Goal: Information Seeking & Learning: Learn about a topic

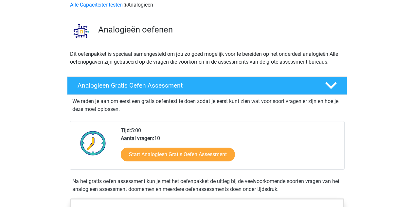
scroll to position [32, 0]
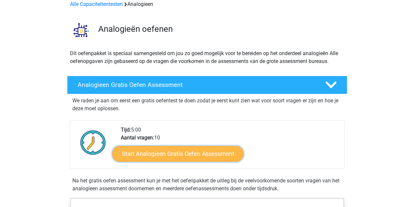
click at [150, 153] on link "Start Analogieen Gratis Oefen Assessment" at bounding box center [177, 153] width 131 height 16
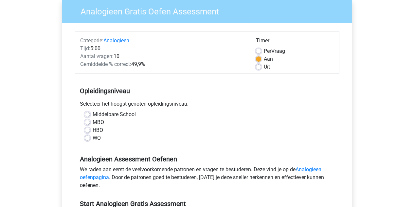
scroll to position [55, 0]
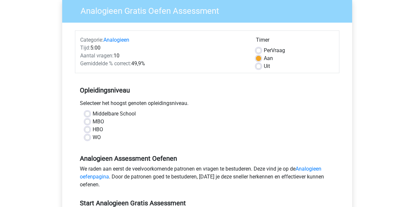
click at [93, 131] on label "HBO" at bounding box center [98, 129] width 10 height 8
click at [87, 131] on input "HBO" at bounding box center [87, 128] width 5 height 7
radio input "true"
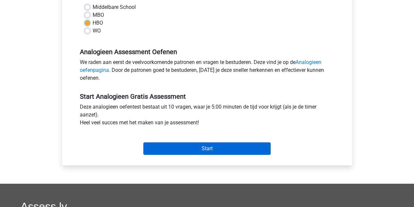
scroll to position [161, 0]
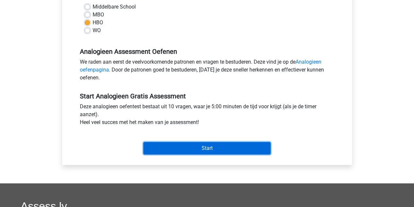
click at [217, 145] on input "Start" at bounding box center [206, 148] width 127 height 12
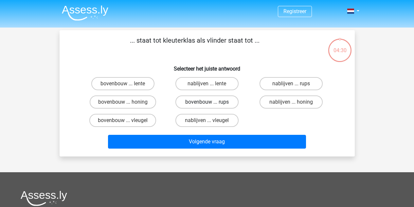
click at [188, 97] on label "bovenbouw ... rups" at bounding box center [206, 101] width 63 height 13
click at [207, 102] on input "bovenbouw ... rups" at bounding box center [209, 104] width 4 height 4
radio input "true"
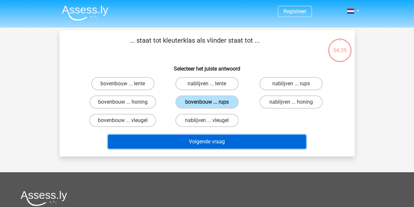
click at [196, 142] on button "Volgende vraag" at bounding box center [207, 142] width 198 height 14
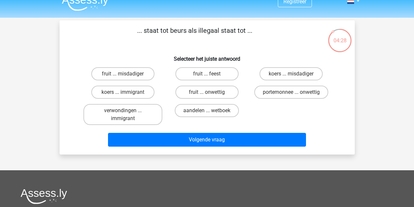
scroll to position [9, 0]
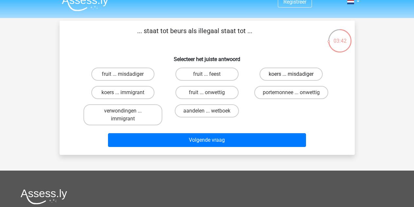
click at [289, 77] on label "koers ... misdadiger" at bounding box center [291, 73] width 63 height 13
click at [291, 77] on input "koers ... misdadiger" at bounding box center [293, 76] width 4 height 4
radio input "true"
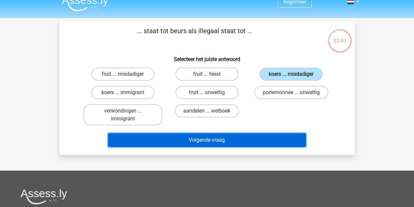
click at [240, 136] on button "Volgende vraag" at bounding box center [207, 140] width 198 height 14
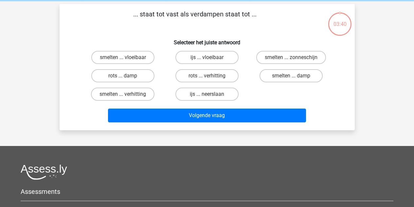
scroll to position [30, 0]
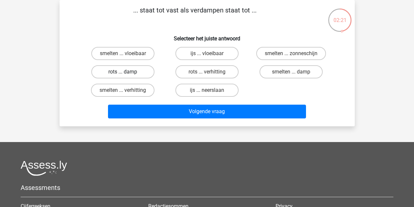
click at [141, 67] on label "rots ... damp" at bounding box center [122, 71] width 63 height 13
click at [127, 72] on input "rots ... damp" at bounding box center [125, 74] width 4 height 4
radio input "true"
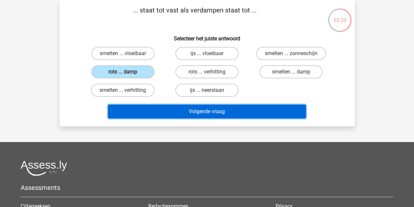
click at [172, 107] on button "Volgende vraag" at bounding box center [207, 111] width 198 height 14
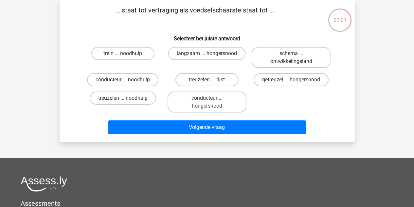
click at [130, 96] on label "treuzelen ... noodhulp" at bounding box center [123, 97] width 66 height 13
click at [127, 98] on input "treuzelen ... noodhulp" at bounding box center [125, 100] width 4 height 4
radio input "true"
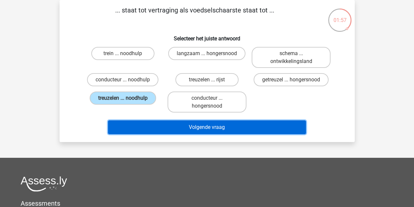
click at [160, 128] on button "Volgende vraag" at bounding box center [207, 127] width 198 height 14
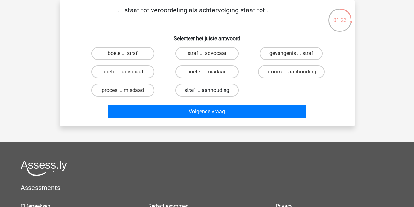
click at [206, 88] on label "straf ... aanhouding" at bounding box center [206, 89] width 63 height 13
click at [207, 90] on input "straf ... aanhouding" at bounding box center [209, 92] width 4 height 4
radio input "true"
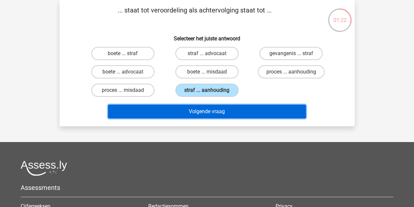
click at [197, 108] on button "Volgende vraag" at bounding box center [207, 111] width 198 height 14
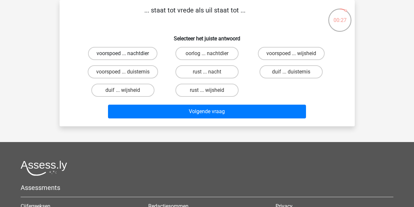
click at [129, 52] on label "voorspoed ... nachtdier" at bounding box center [122, 53] width 69 height 13
click at [127, 53] on input "voorspoed ... nachtdier" at bounding box center [125, 55] width 4 height 4
radio input "true"
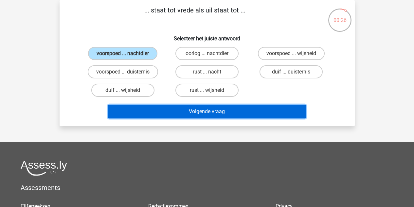
click at [154, 107] on button "Volgende vraag" at bounding box center [207, 111] width 198 height 14
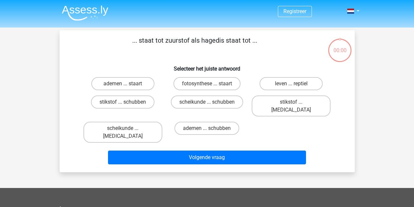
scroll to position [30, 0]
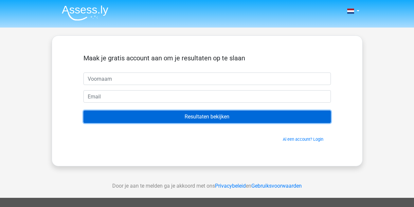
click at [183, 115] on input "Resultaten bekijken" at bounding box center [206, 116] width 247 height 12
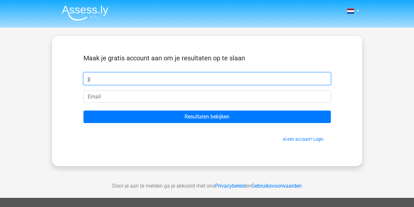
type input "jj"
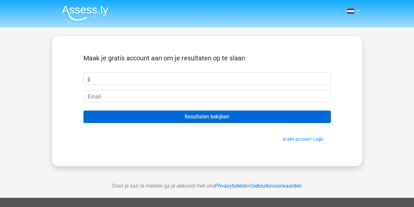
drag, startPoint x: 133, startPoint y: 107, endPoint x: 132, endPoint y: 117, distance: 9.5
click at [132, 117] on form "Maak je gratis account aan om je resultaten op te slaan jj Resultaten bekijken …" at bounding box center [206, 98] width 247 height 88
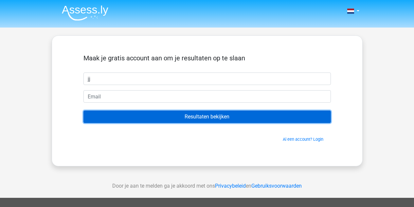
click at [132, 117] on input "Resultaten bekijken" at bounding box center [206, 116] width 247 height 12
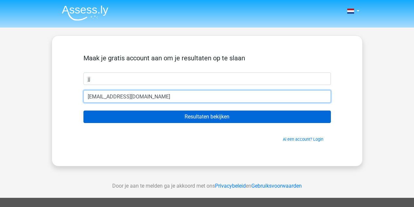
type input "[EMAIL_ADDRESS][DOMAIN_NAME]"
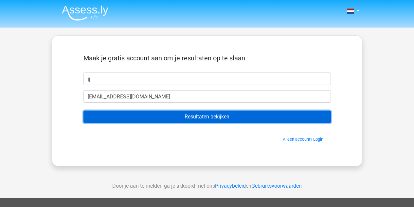
click at [153, 119] on input "Resultaten bekijken" at bounding box center [206, 116] width 247 height 12
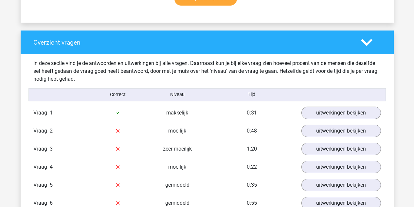
scroll to position [461, 0]
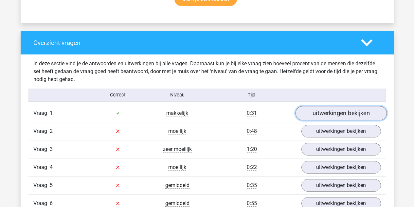
click at [319, 108] on link "uitwerkingen bekijken" at bounding box center [340, 113] width 91 height 14
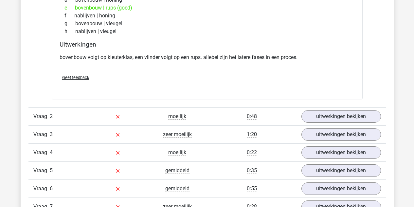
scroll to position [640, 0]
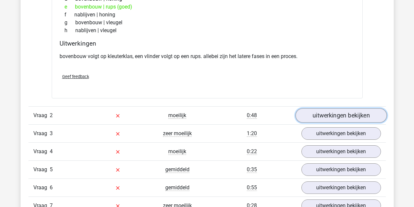
click at [311, 114] on link "uitwerkingen bekijken" at bounding box center [340, 115] width 91 height 14
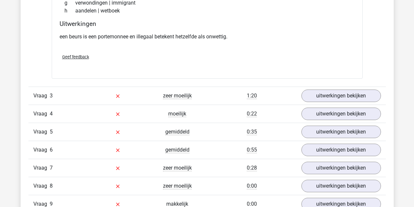
scroll to position [842, 0]
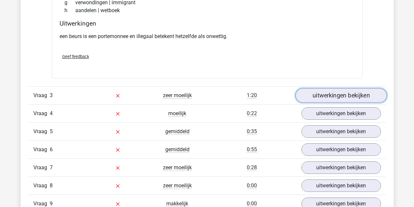
click at [332, 99] on link "uitwerkingen bekijken" at bounding box center [340, 95] width 91 height 14
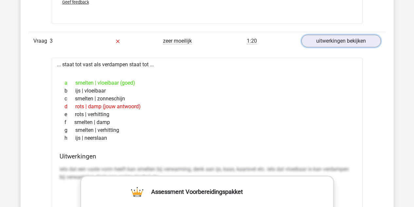
scroll to position [891, 0]
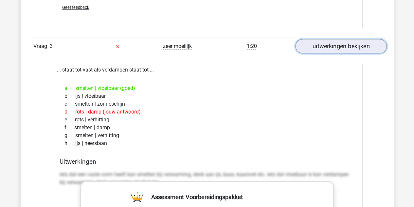
click at [338, 49] on link "uitwerkingen bekijken" at bounding box center [340, 46] width 91 height 14
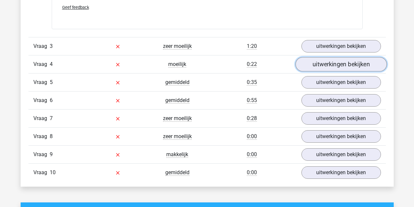
click at [330, 64] on link "uitwerkingen bekijken" at bounding box center [340, 64] width 91 height 14
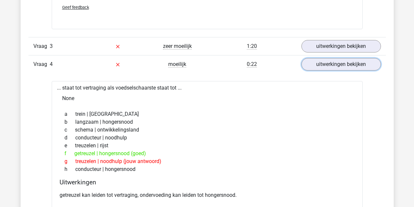
scroll to position [892, 0]
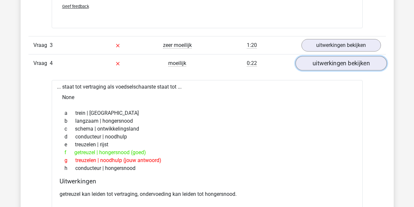
click at [340, 67] on link "uitwerkingen bekijken" at bounding box center [340, 63] width 91 height 14
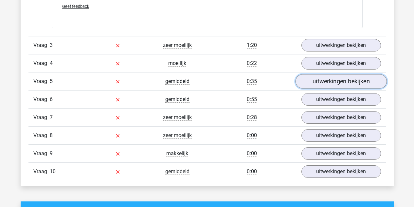
click at [334, 78] on link "uitwerkingen bekijken" at bounding box center [340, 81] width 91 height 14
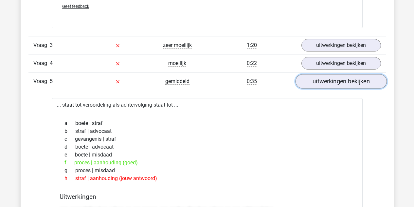
click at [334, 78] on link "uitwerkingen bekijken" at bounding box center [340, 81] width 91 height 14
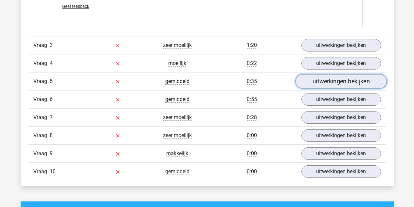
click at [326, 80] on link "uitwerkingen bekijken" at bounding box center [340, 81] width 91 height 14
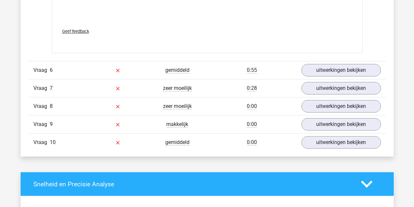
scroll to position [1274, 0]
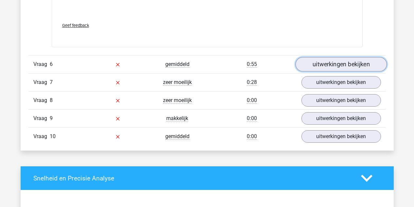
click at [337, 69] on link "uitwerkingen bekijken" at bounding box center [340, 64] width 91 height 14
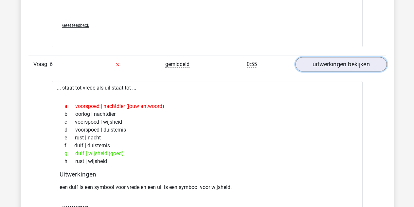
click at [320, 70] on link "uitwerkingen bekijken" at bounding box center [340, 64] width 91 height 14
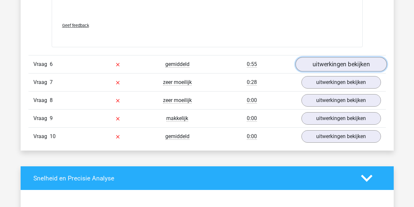
click at [321, 69] on link "uitwerkingen bekijken" at bounding box center [340, 64] width 91 height 14
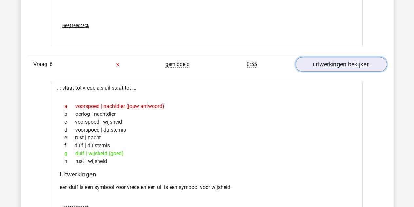
click at [321, 69] on link "uitwerkingen bekijken" at bounding box center [340, 64] width 91 height 14
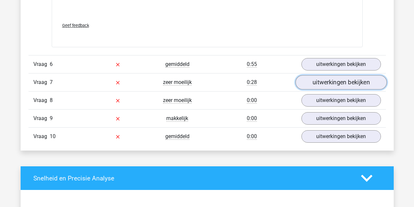
click at [335, 80] on link "uitwerkingen bekijken" at bounding box center [340, 82] width 91 height 14
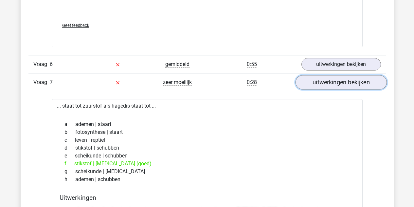
click at [335, 85] on link "uitwerkingen bekijken" at bounding box center [340, 82] width 91 height 14
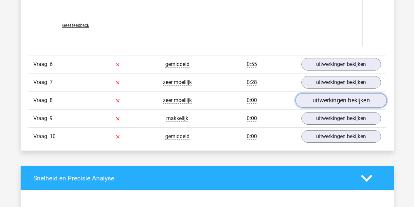
click at [332, 101] on link "uitwerkingen bekijken" at bounding box center [340, 100] width 91 height 14
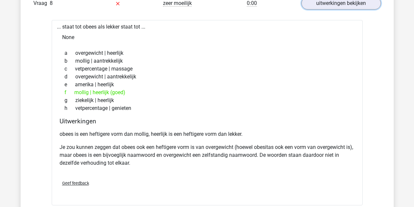
scroll to position [1364, 0]
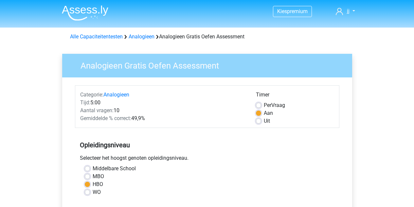
scroll to position [161, 0]
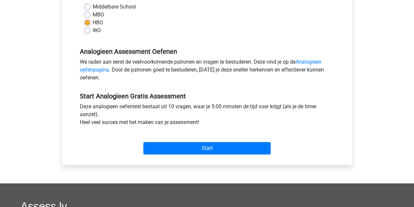
click at [93, 16] on label "MBO" at bounding box center [98, 15] width 11 height 8
click at [89, 16] on input "MBO" at bounding box center [87, 14] width 5 height 7
radio input "true"
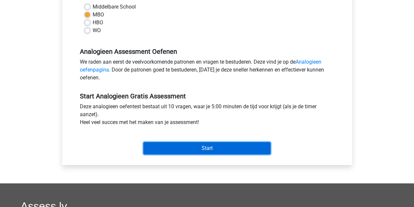
click at [218, 144] on input "Start" at bounding box center [206, 148] width 127 height 12
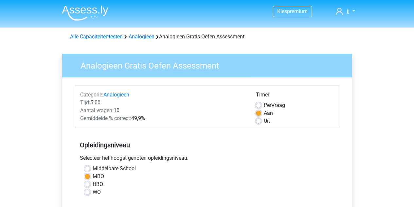
scroll to position [161, 0]
